Goal: Browse casually

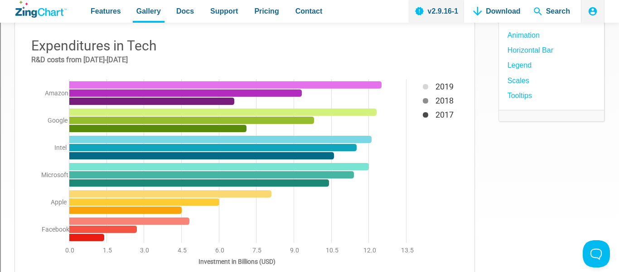
scroll to position [121, 0]
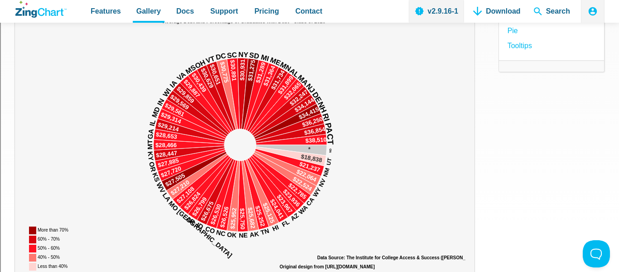
scroll to position [141, 0]
